Goal: Navigation & Orientation: Understand site structure

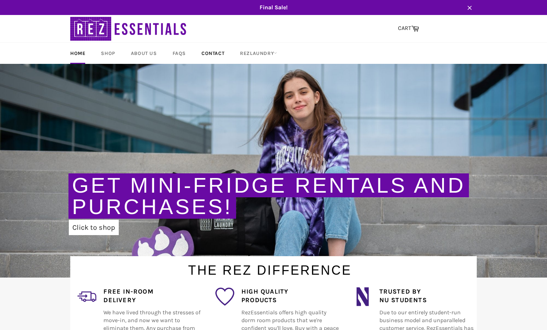
click at [204, 54] on link "Contact" at bounding box center [212, 53] width 37 height 21
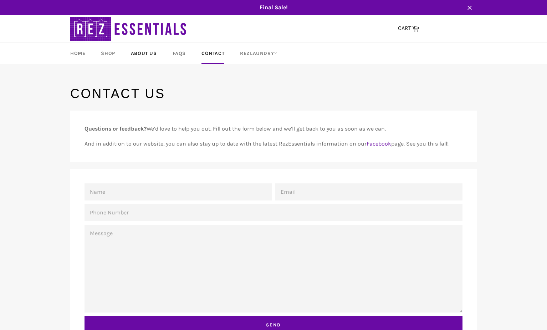
click at [138, 50] on link "About Us" at bounding box center [144, 53] width 40 height 21
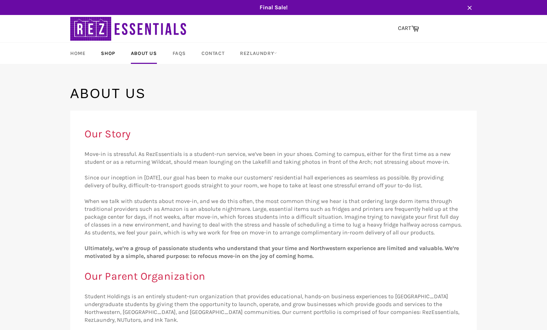
click at [109, 54] on link "Shop" at bounding box center [108, 53] width 28 height 21
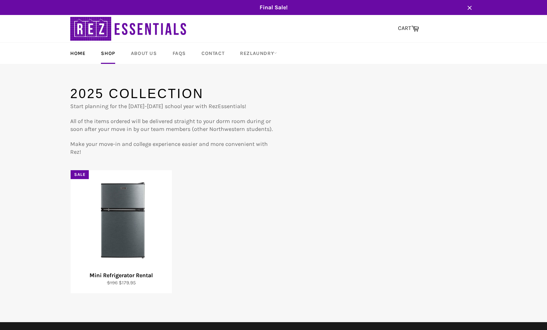
click at [81, 54] on link "Home" at bounding box center [77, 53] width 29 height 21
